Goal: Task Accomplishment & Management: Manage account settings

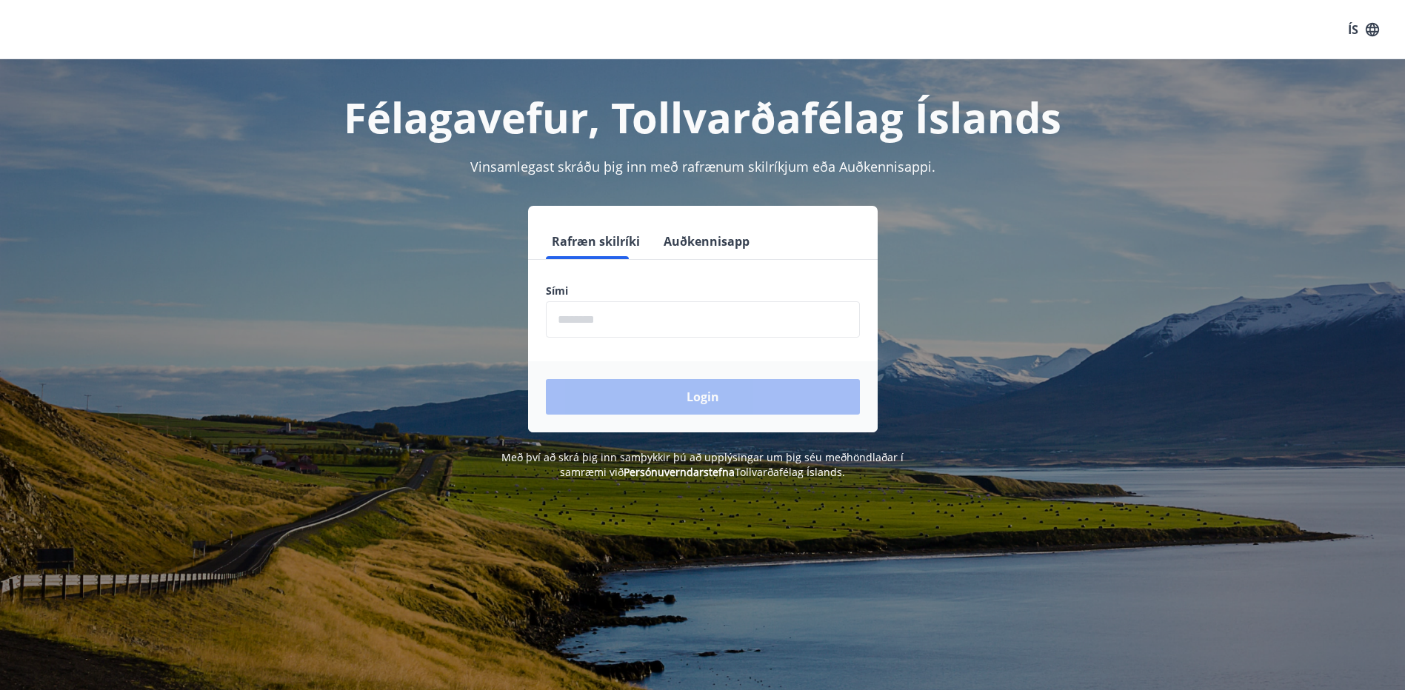
click at [622, 316] on input "phone" at bounding box center [703, 320] width 314 height 36
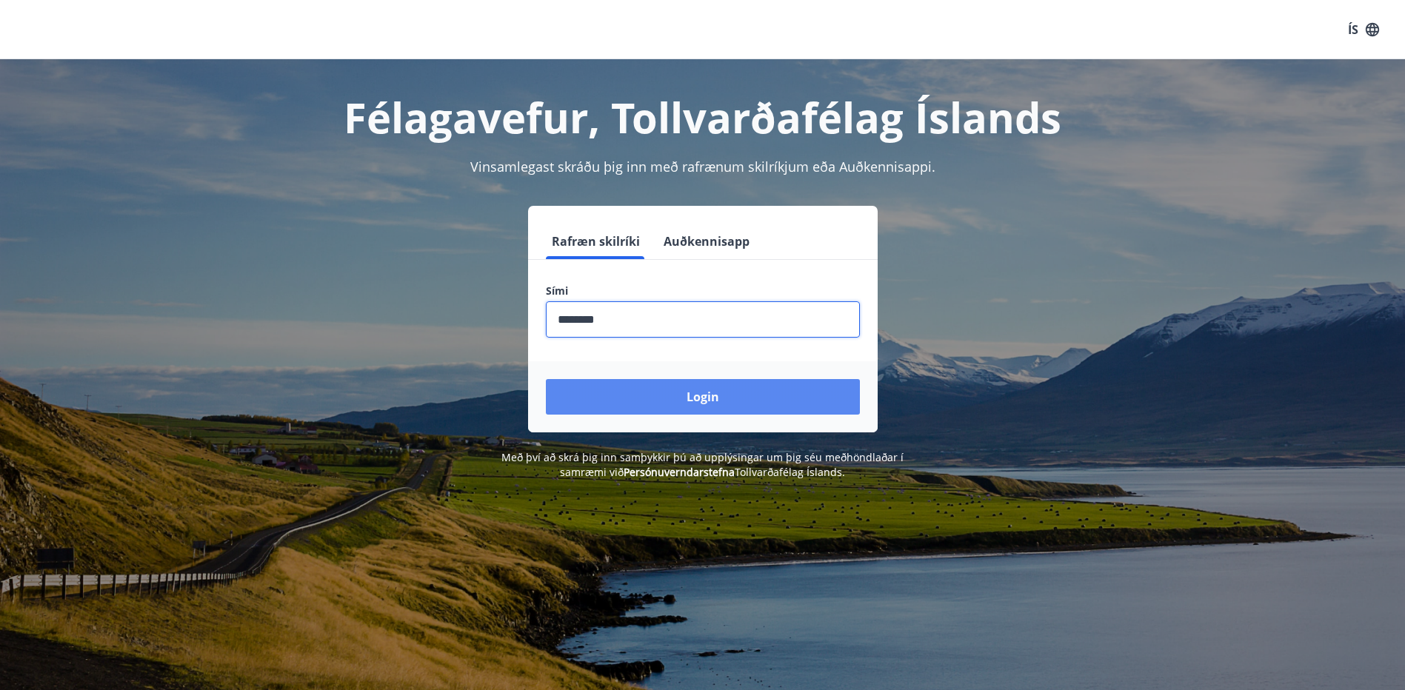
type input "********"
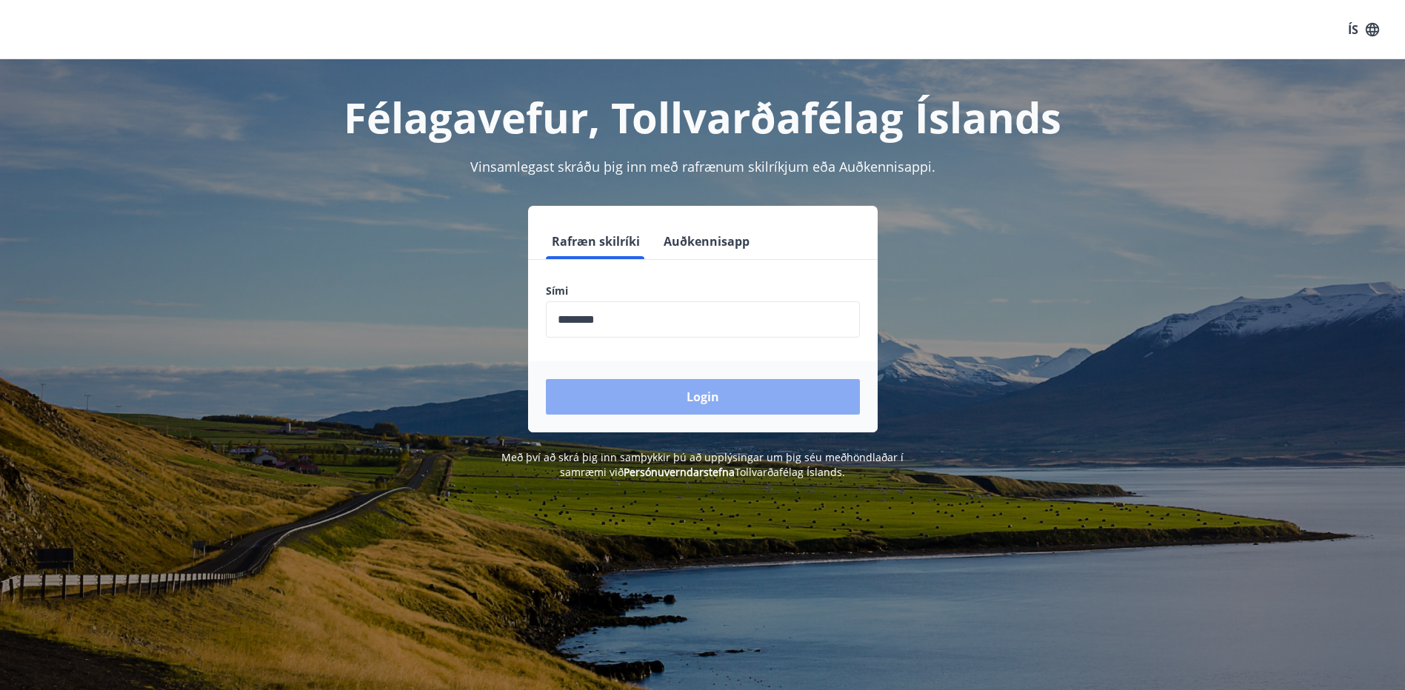
click at [725, 399] on button "Login" at bounding box center [703, 397] width 314 height 36
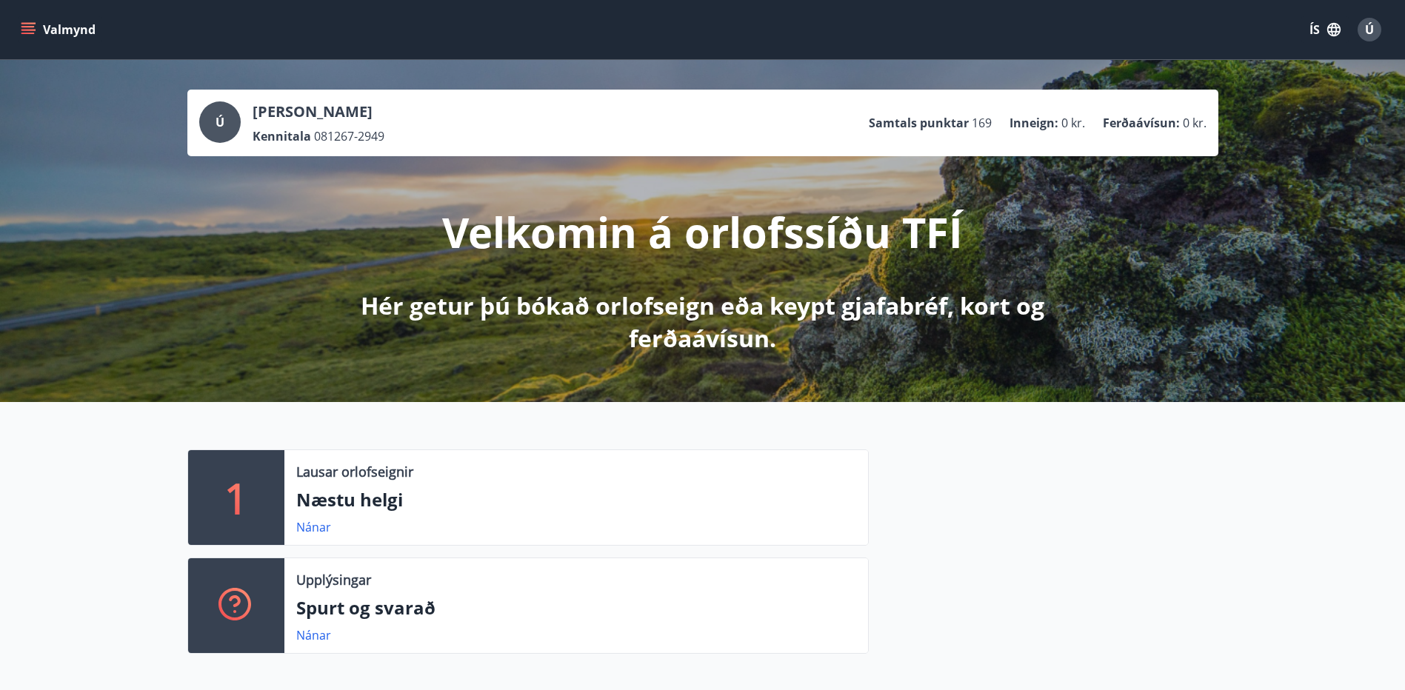
click at [26, 32] on icon "menu" at bounding box center [28, 29] width 15 height 15
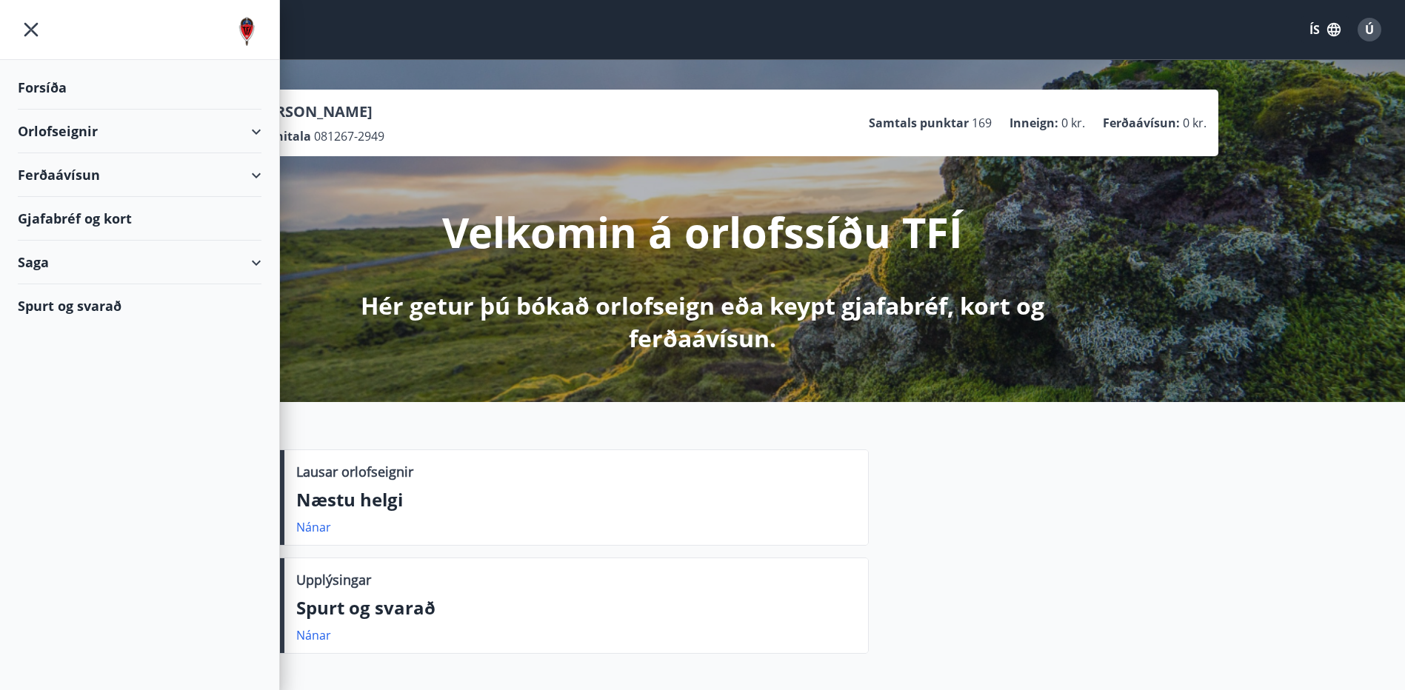
click at [253, 130] on div "Orlofseignir" at bounding box center [140, 132] width 244 height 44
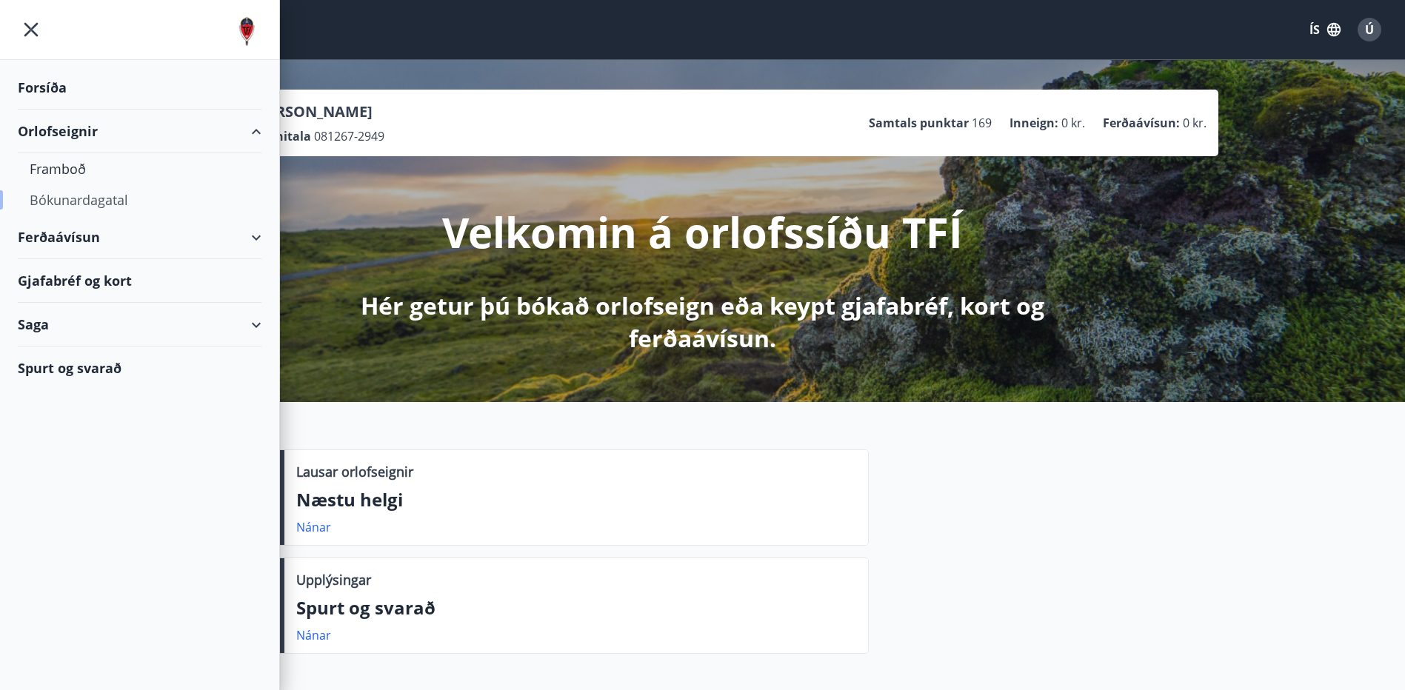
click at [87, 201] on div "Bókunardagatal" at bounding box center [140, 199] width 220 height 31
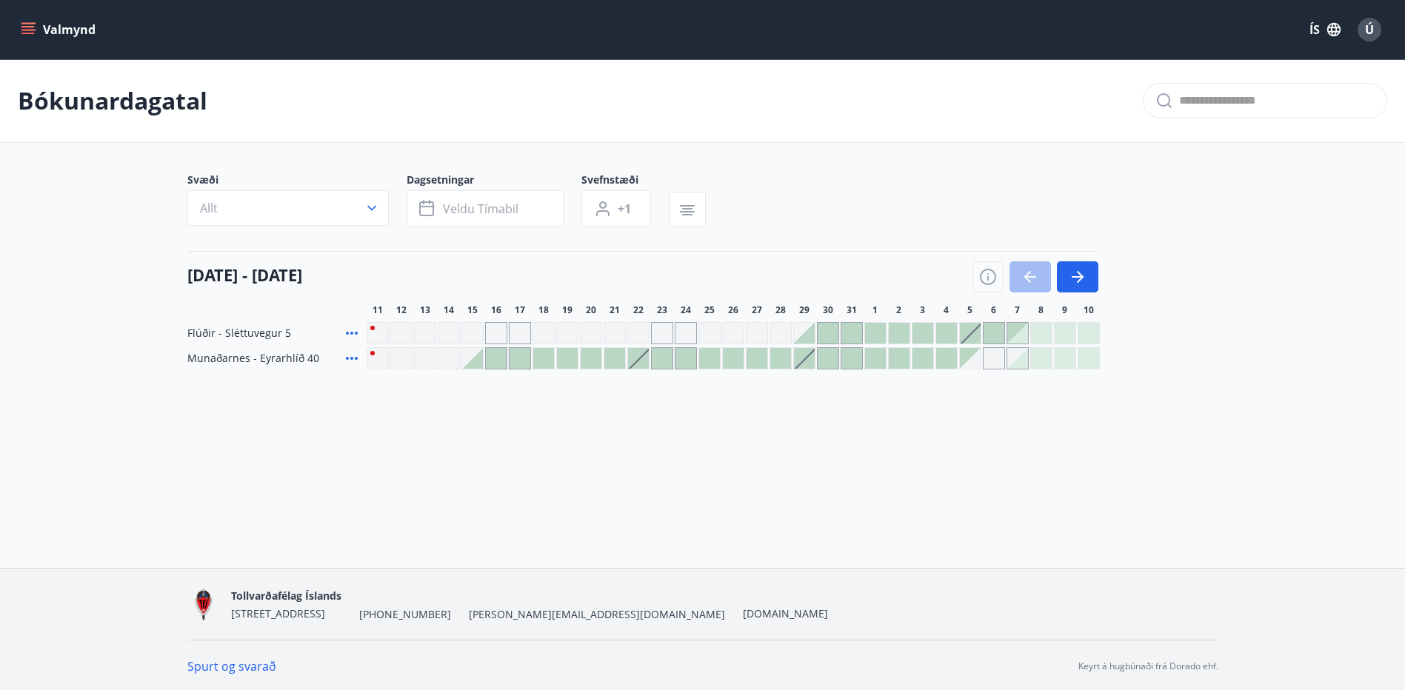
click at [492, 332] on div "Gráir dagar eru ekki bókanlegir" at bounding box center [496, 333] width 22 height 22
click at [1085, 281] on icon "button" at bounding box center [1078, 277] width 18 height 18
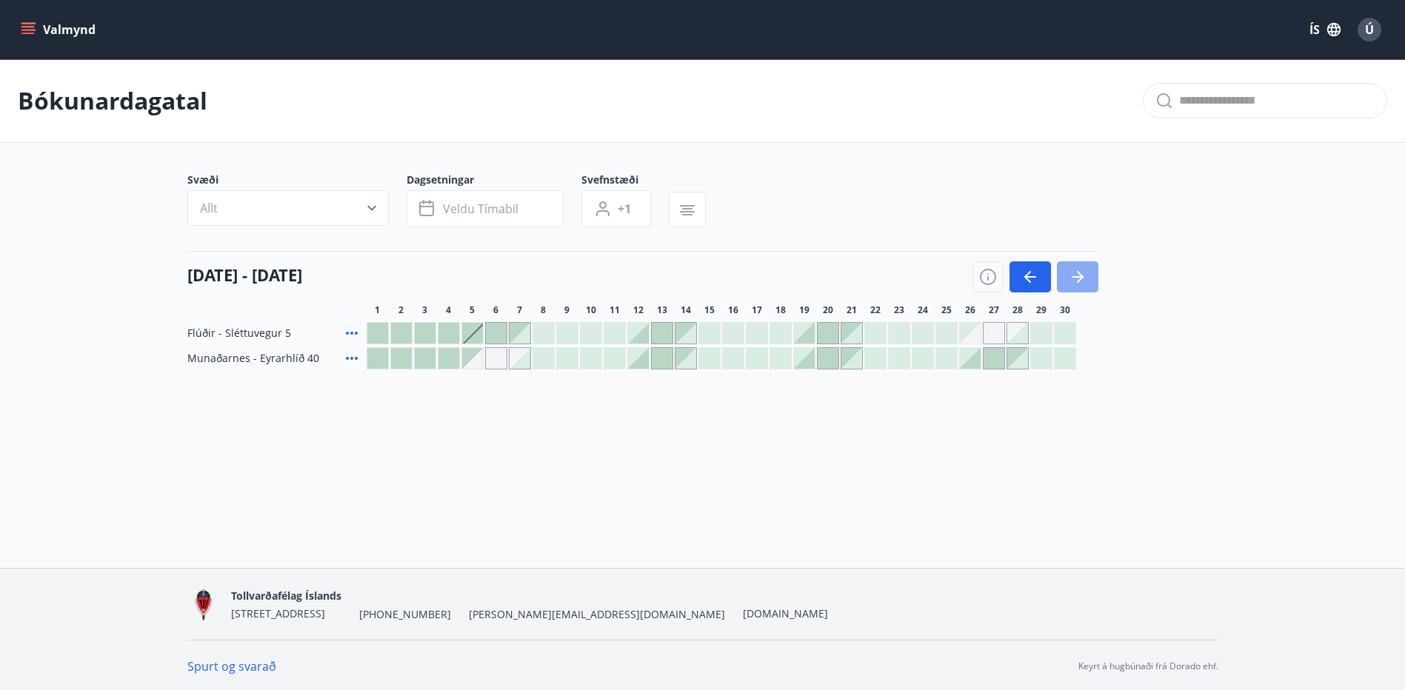
click at [1079, 287] on button "button" at bounding box center [1077, 277] width 41 height 31
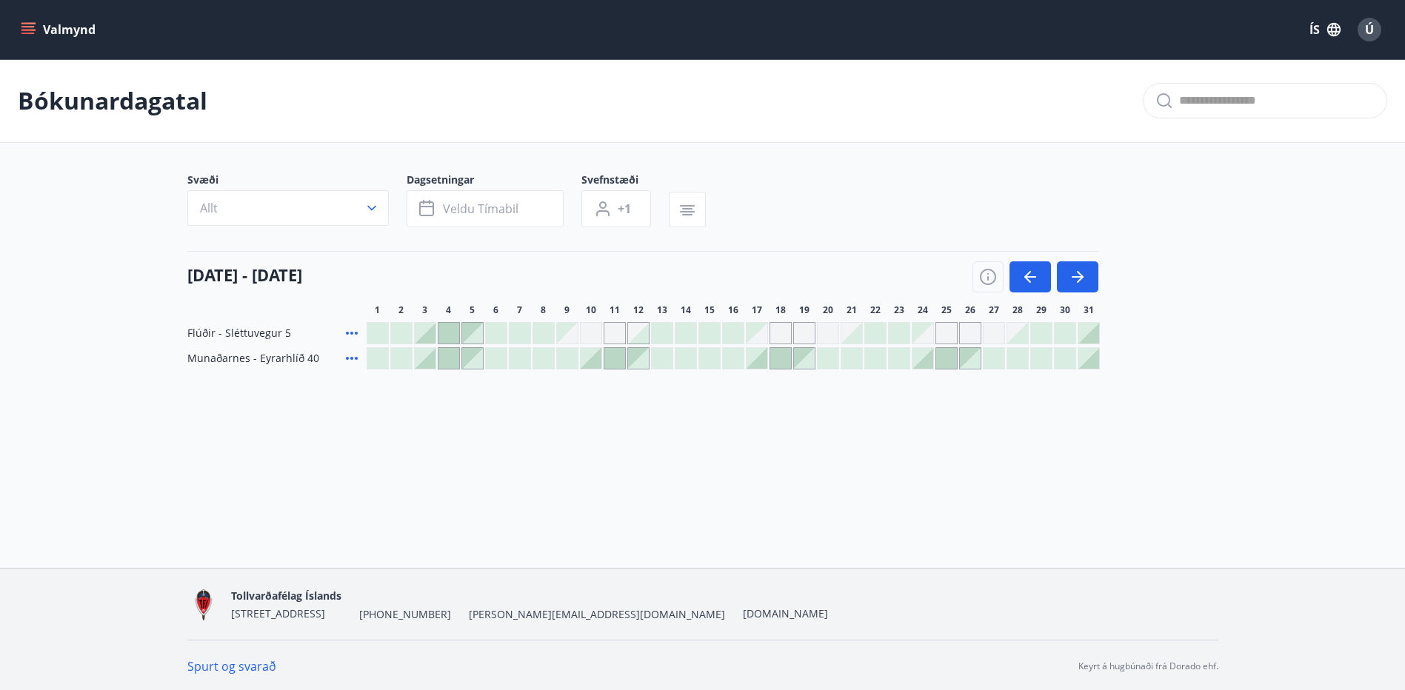
click at [28, 30] on icon "menu" at bounding box center [28, 29] width 15 height 15
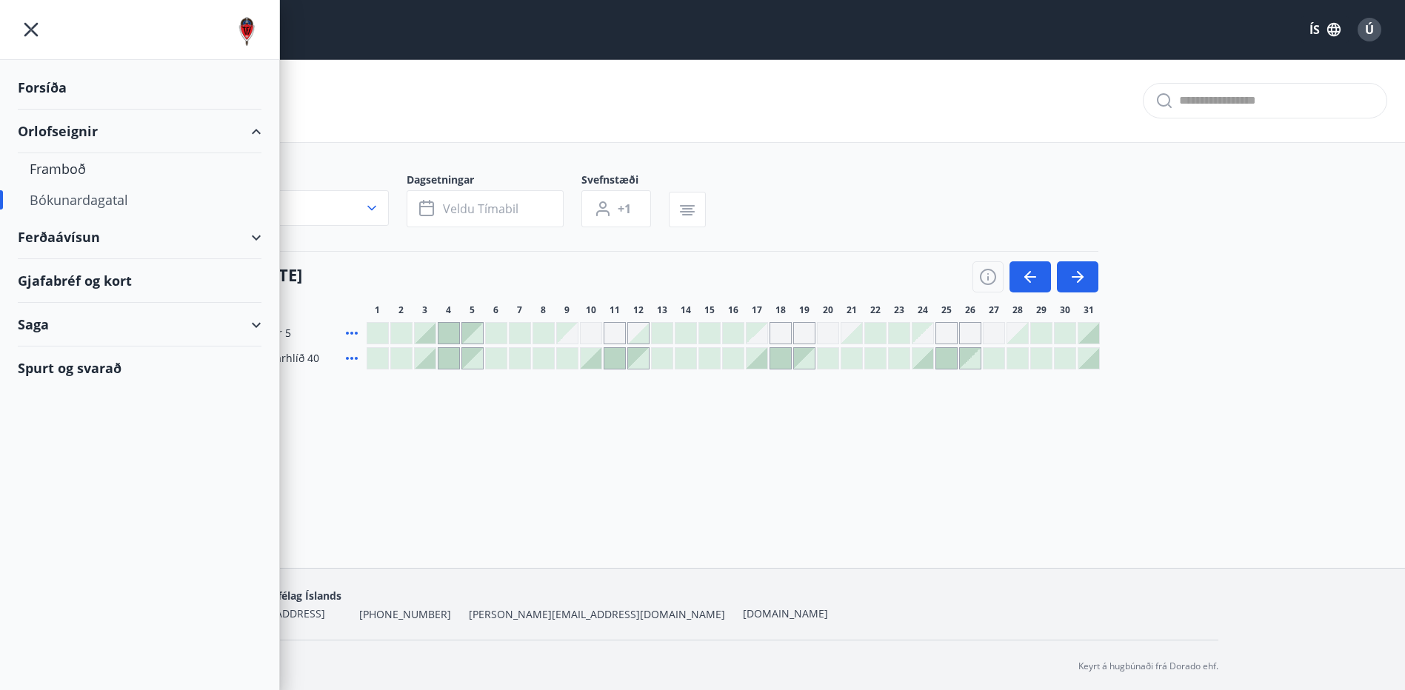
click at [103, 278] on div "Gjafabréf og kort" at bounding box center [140, 281] width 244 height 44
click at [30, 27] on icon "menu" at bounding box center [31, 29] width 27 height 27
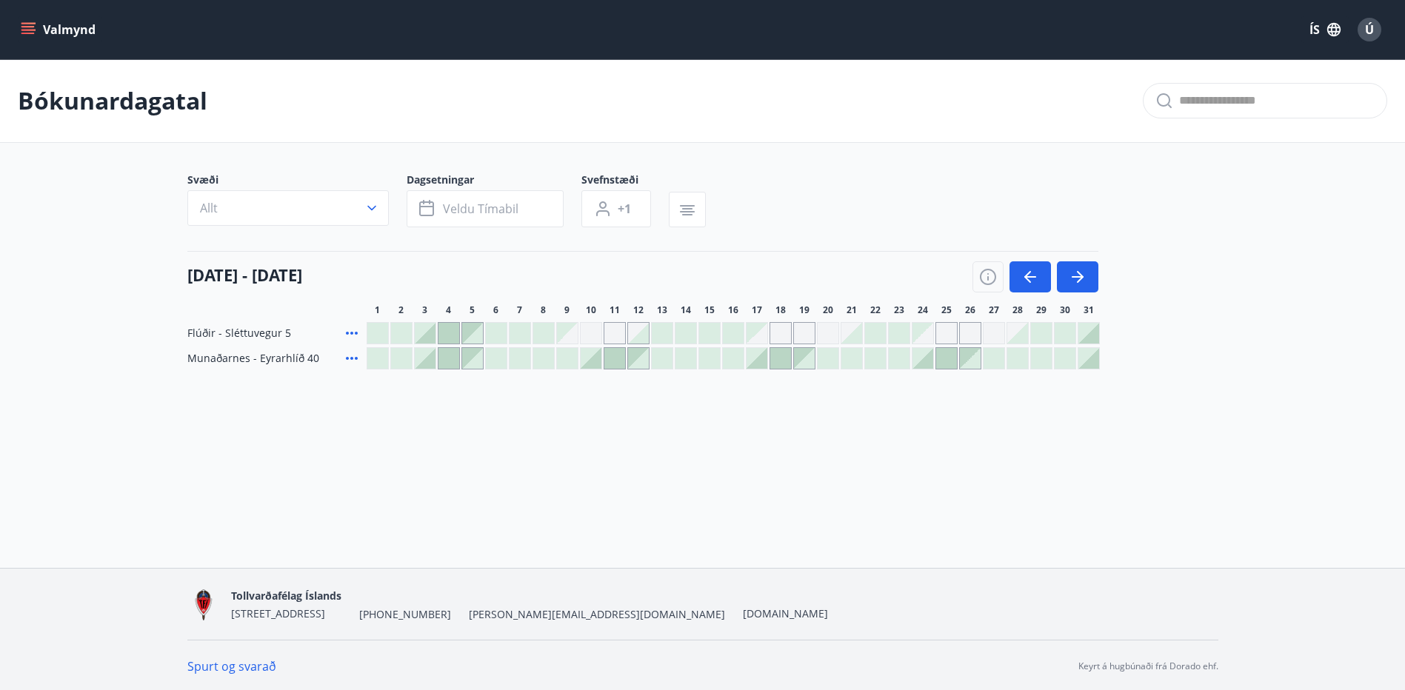
click at [1369, 33] on span "Ú" at bounding box center [1369, 29] width 9 height 16
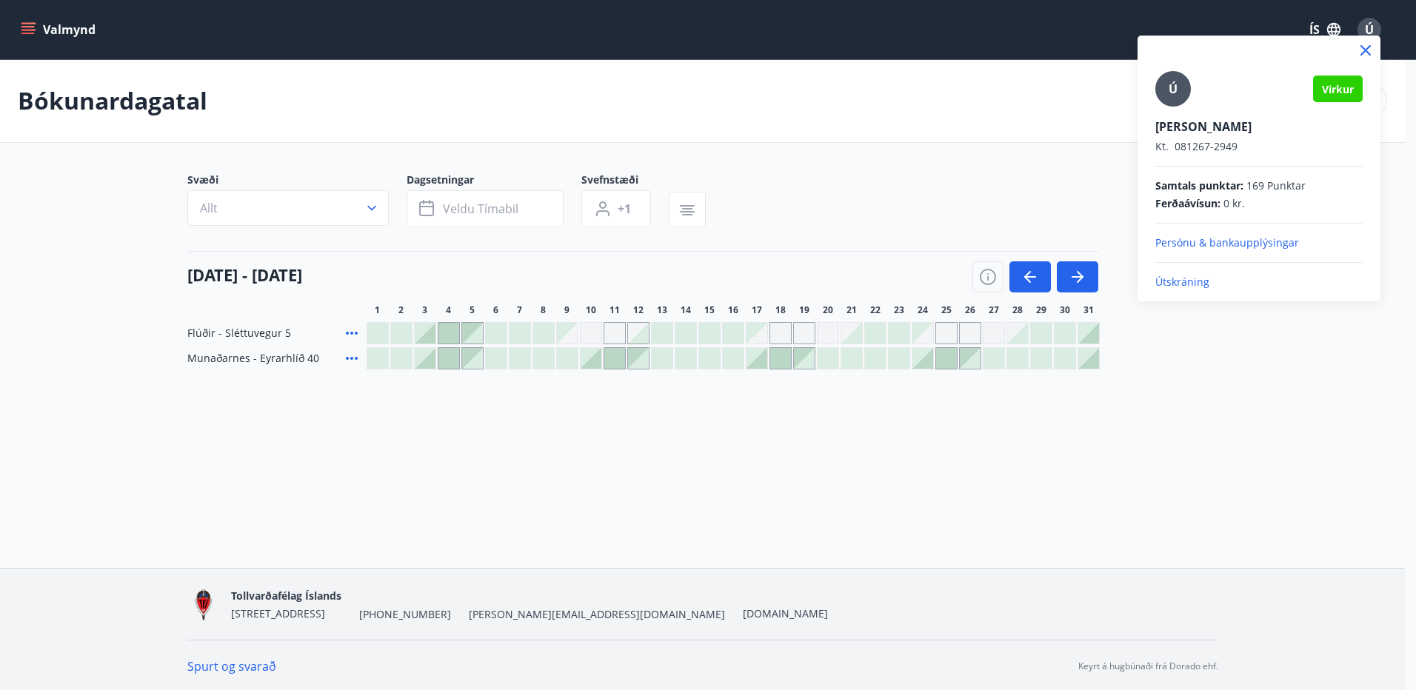
click at [1182, 284] on p "Útskráning" at bounding box center [1259, 282] width 207 height 15
click at [1184, 279] on p "Útskráning" at bounding box center [1259, 282] width 207 height 15
